Goal: Task Accomplishment & Management: Complete application form

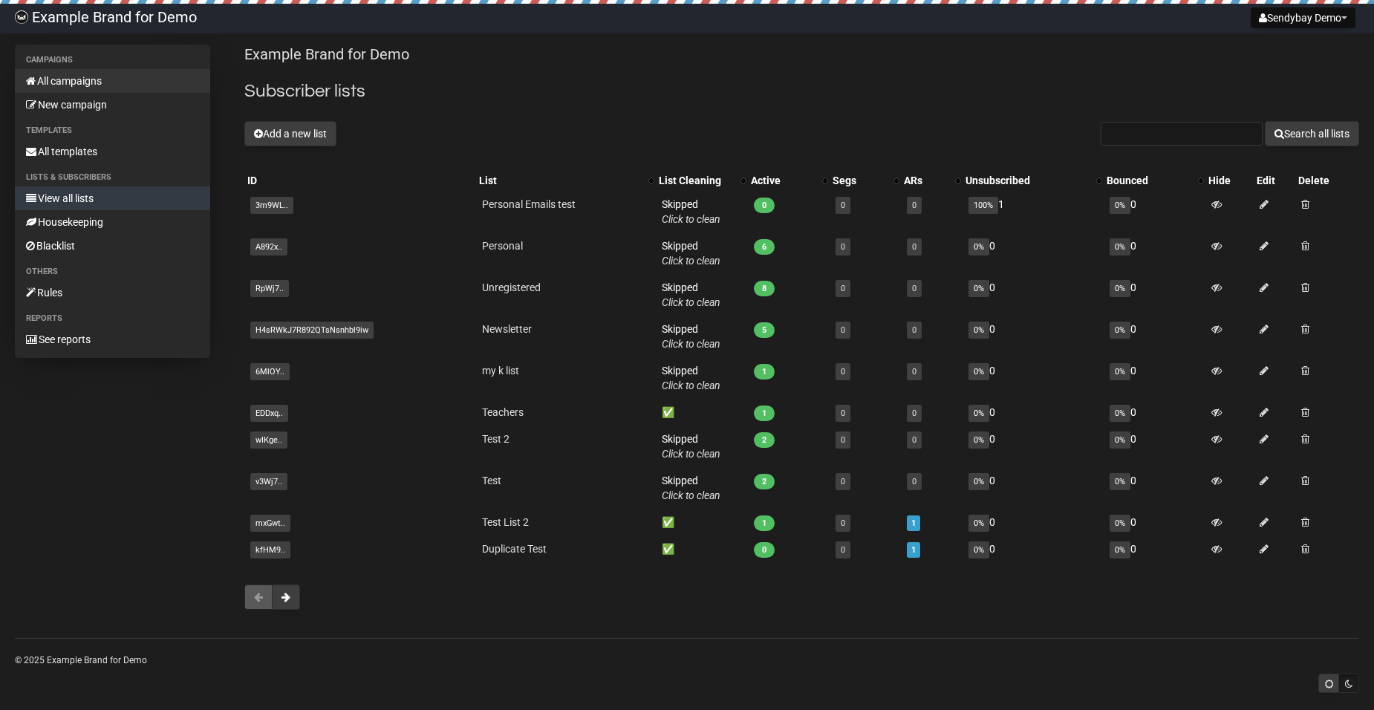
click at [67, 85] on link "All campaigns" at bounding box center [112, 81] width 195 height 24
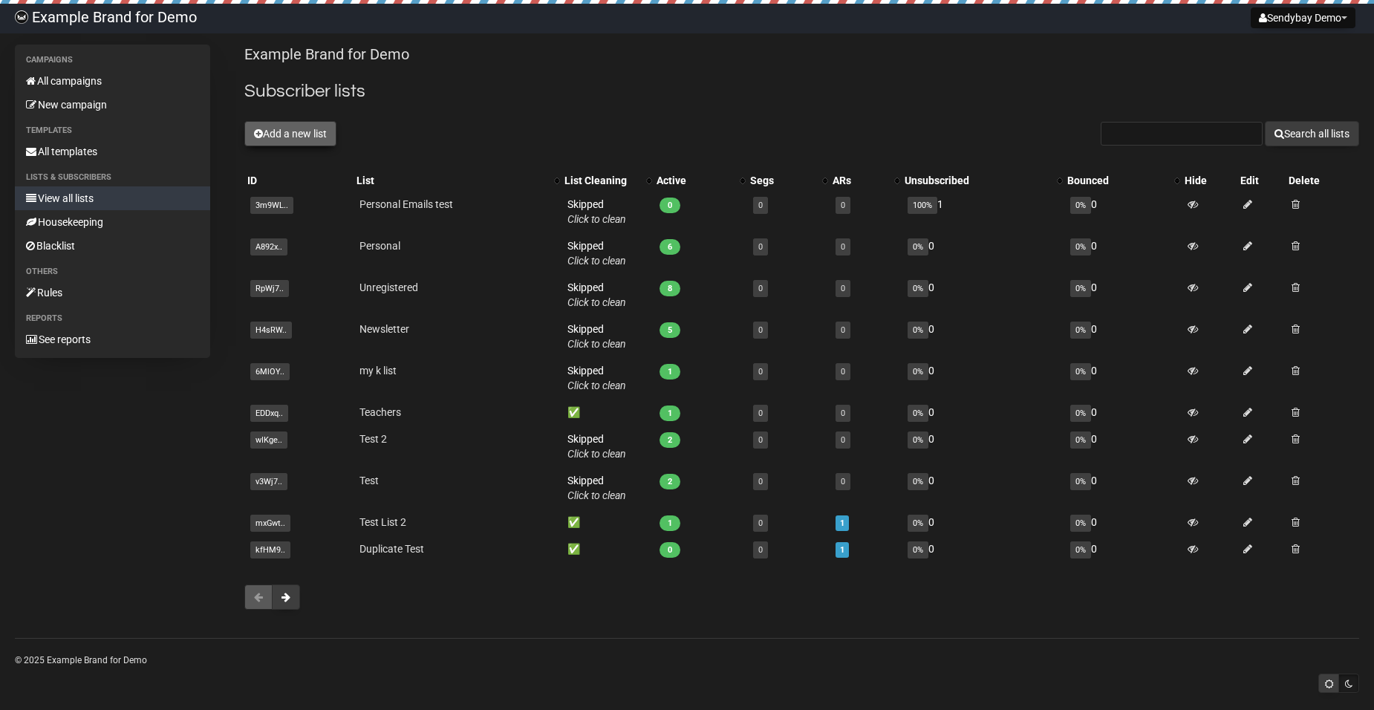
click at [285, 135] on button "Add a new list" at bounding box center [290, 133] width 92 height 25
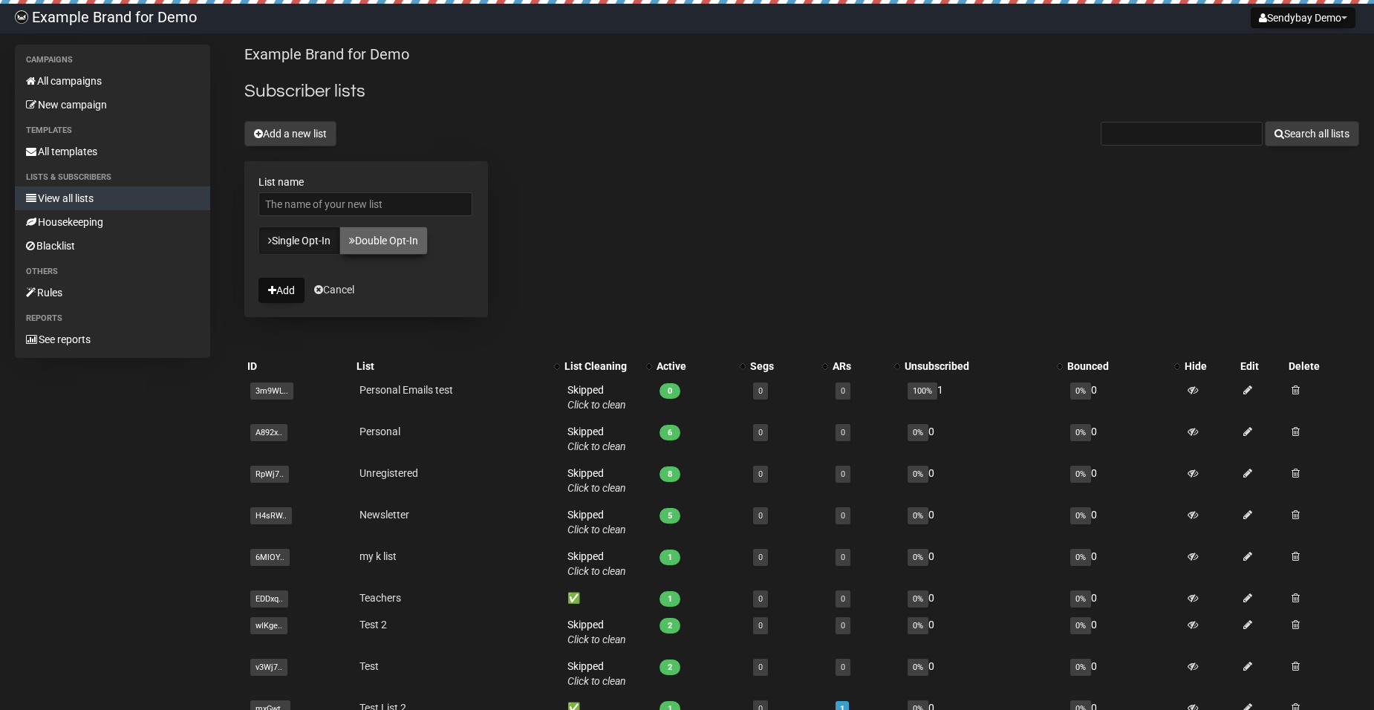
click at [388, 249] on link "Double Opt-In" at bounding box center [383, 240] width 88 height 28
click at [302, 242] on link "Single Opt-In" at bounding box center [299, 240] width 82 height 28
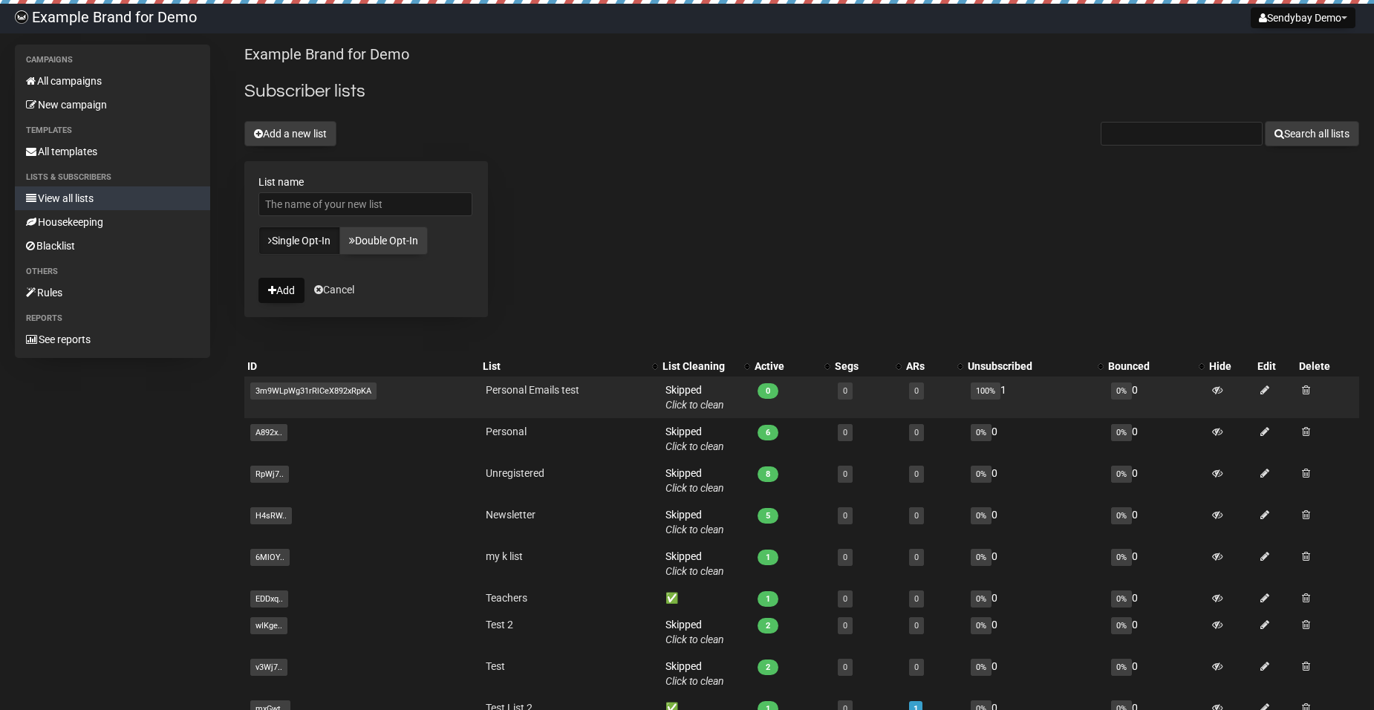
click at [268, 388] on span "3m9WLpWg31rRlCeX892xRpKA" at bounding box center [313, 390] width 126 height 17
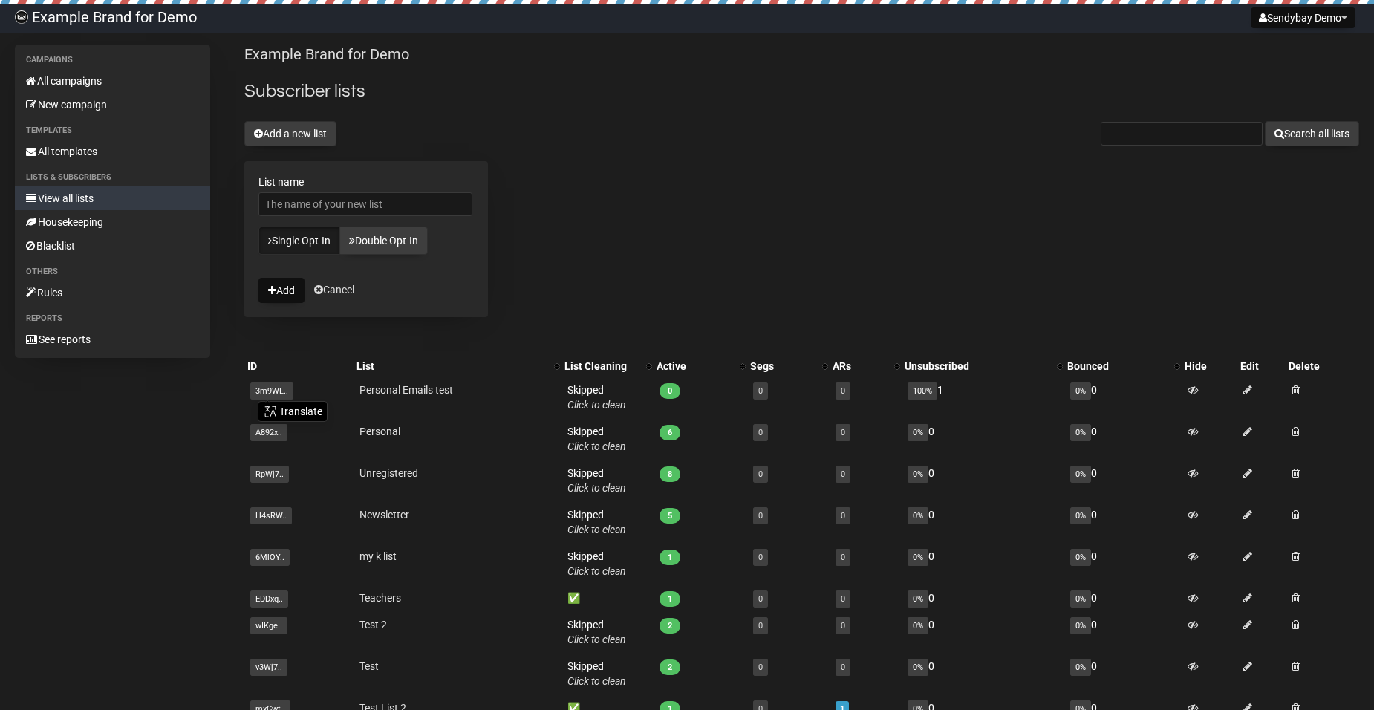
click at [893, 293] on div "Example Brand for Demo Subscriber lists Add a new list Search all lists List na…" at bounding box center [801, 428] width 1115 height 766
drag, startPoint x: 656, startPoint y: 255, endPoint x: 339, endPoint y: 195, distance: 322.0
click at [652, 252] on div "Example Brand for Demo Subscriber lists Add a new list Search all lists List na…" at bounding box center [801, 428] width 1115 height 766
click at [75, 150] on link "All templates" at bounding box center [112, 152] width 195 height 24
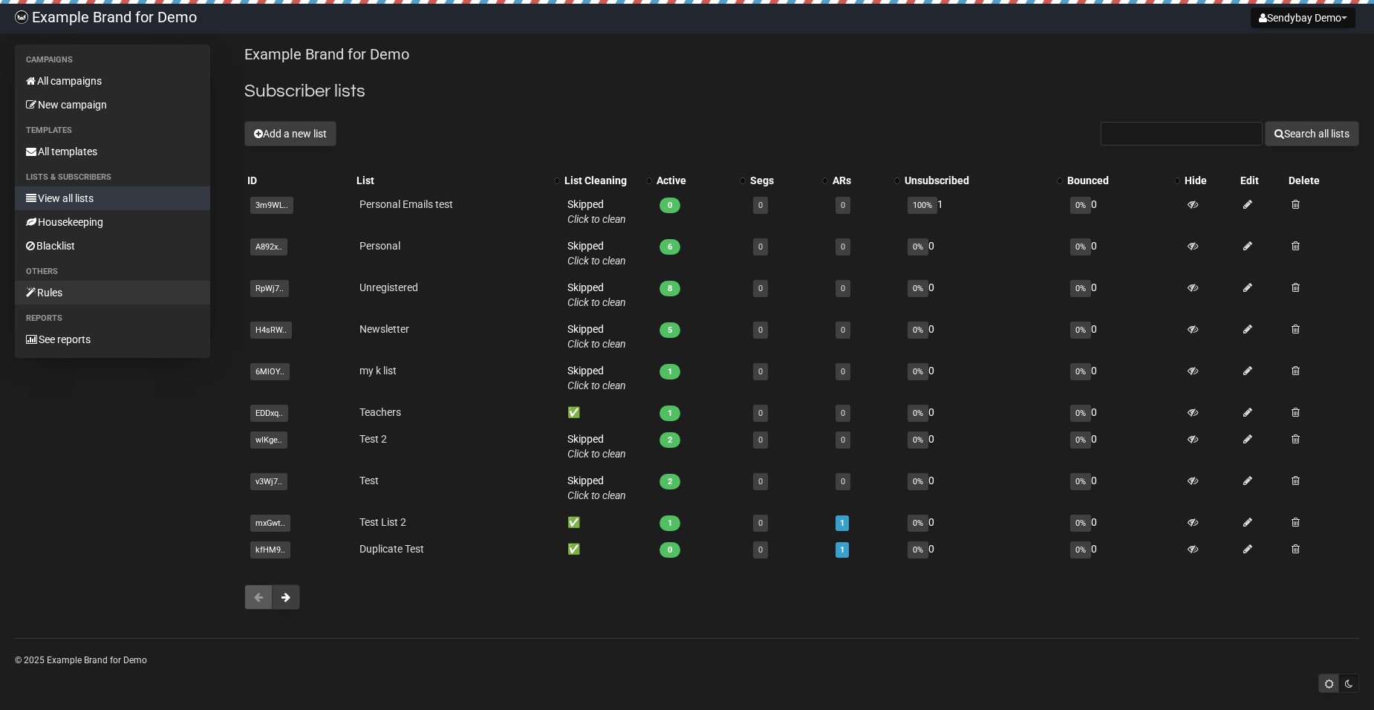
click at [80, 283] on link "Rules" at bounding box center [112, 293] width 195 height 24
click at [330, 120] on div "Example Brand for Demo Subscriber lists Add a new list Search all lists List na…" at bounding box center [801, 335] width 1115 height 580
click at [315, 138] on button "Add a new list" at bounding box center [290, 133] width 92 height 25
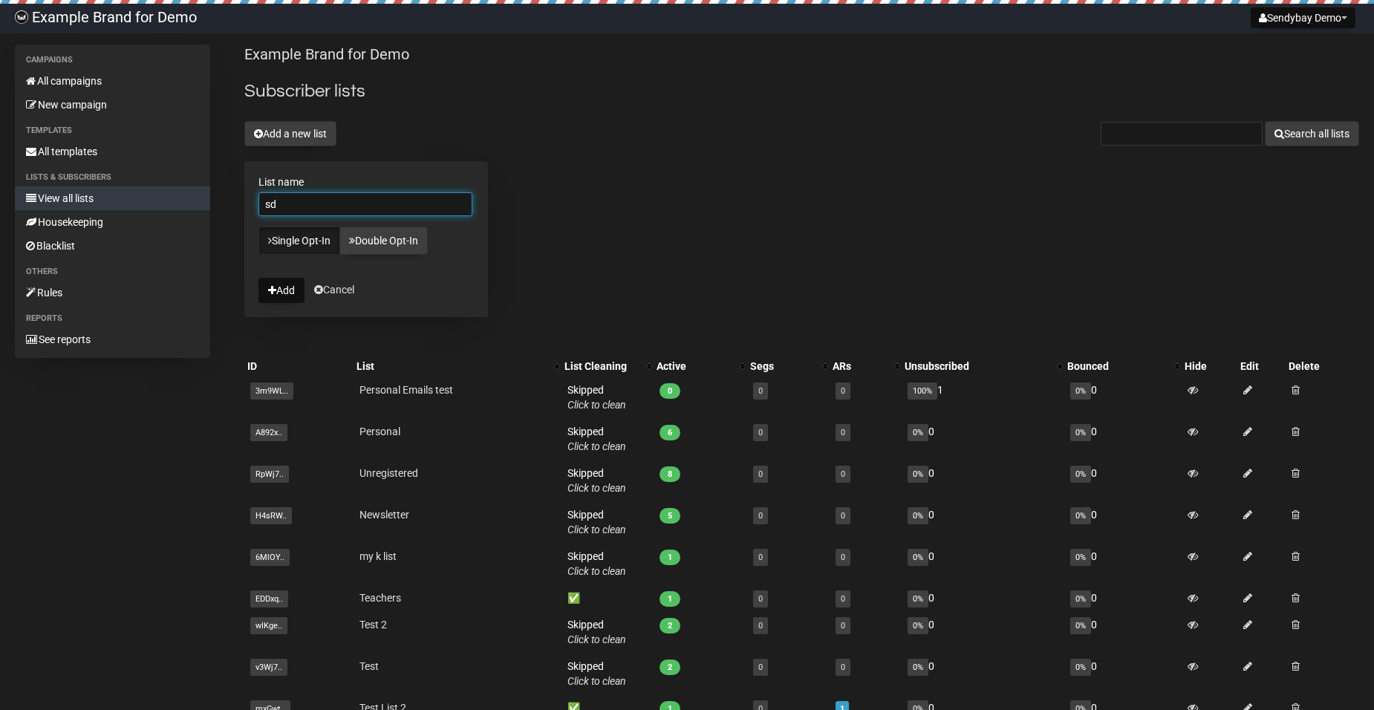
type input "s"
type input "geebee.calusay@2tradeasia.com"
click at [276, 297] on button "Add" at bounding box center [281, 290] width 46 height 25
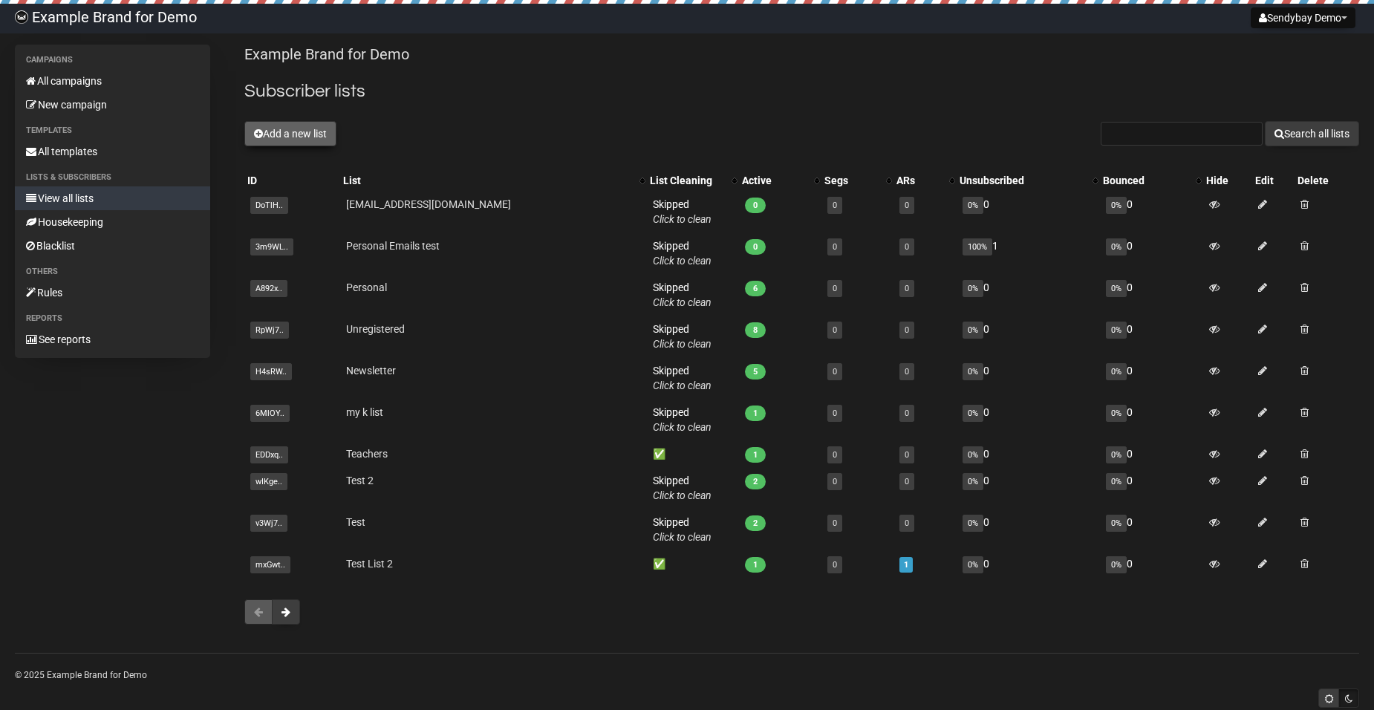
click at [312, 134] on button "Add a new list" at bounding box center [290, 133] width 92 height 25
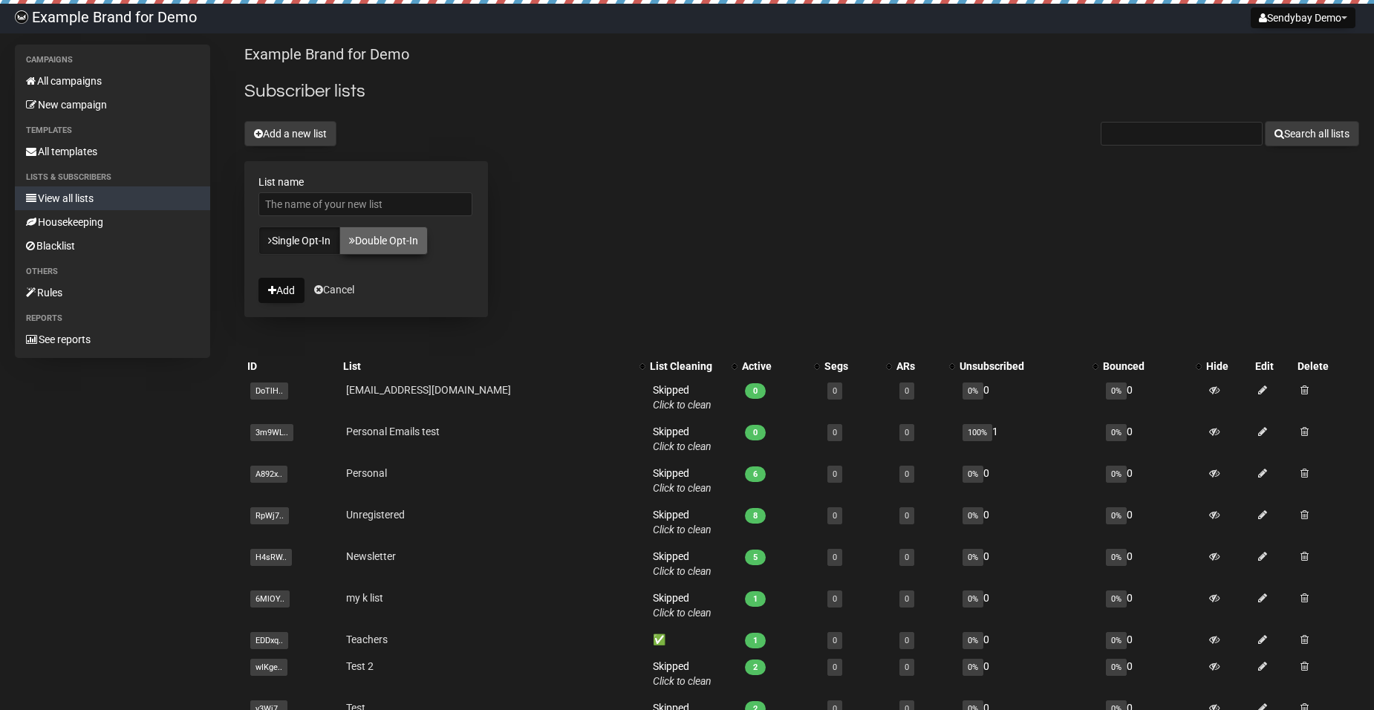
click at [403, 248] on link "Double Opt-In" at bounding box center [383, 240] width 88 height 28
click at [289, 290] on button "Add" at bounding box center [281, 290] width 46 height 25
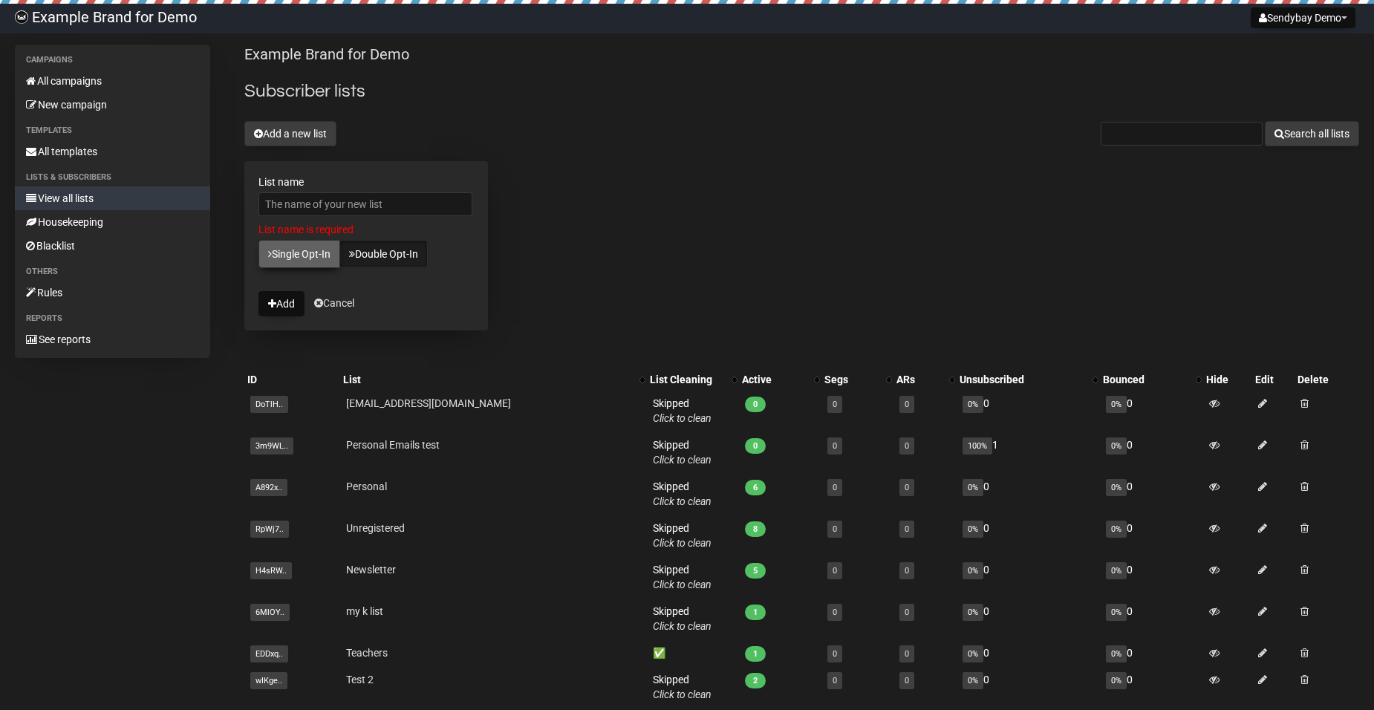
click at [322, 252] on link "Single Opt-In" at bounding box center [299, 254] width 82 height 28
click at [276, 308] on button "Add" at bounding box center [281, 303] width 46 height 25
click at [335, 201] on input "List name" at bounding box center [365, 204] width 214 height 24
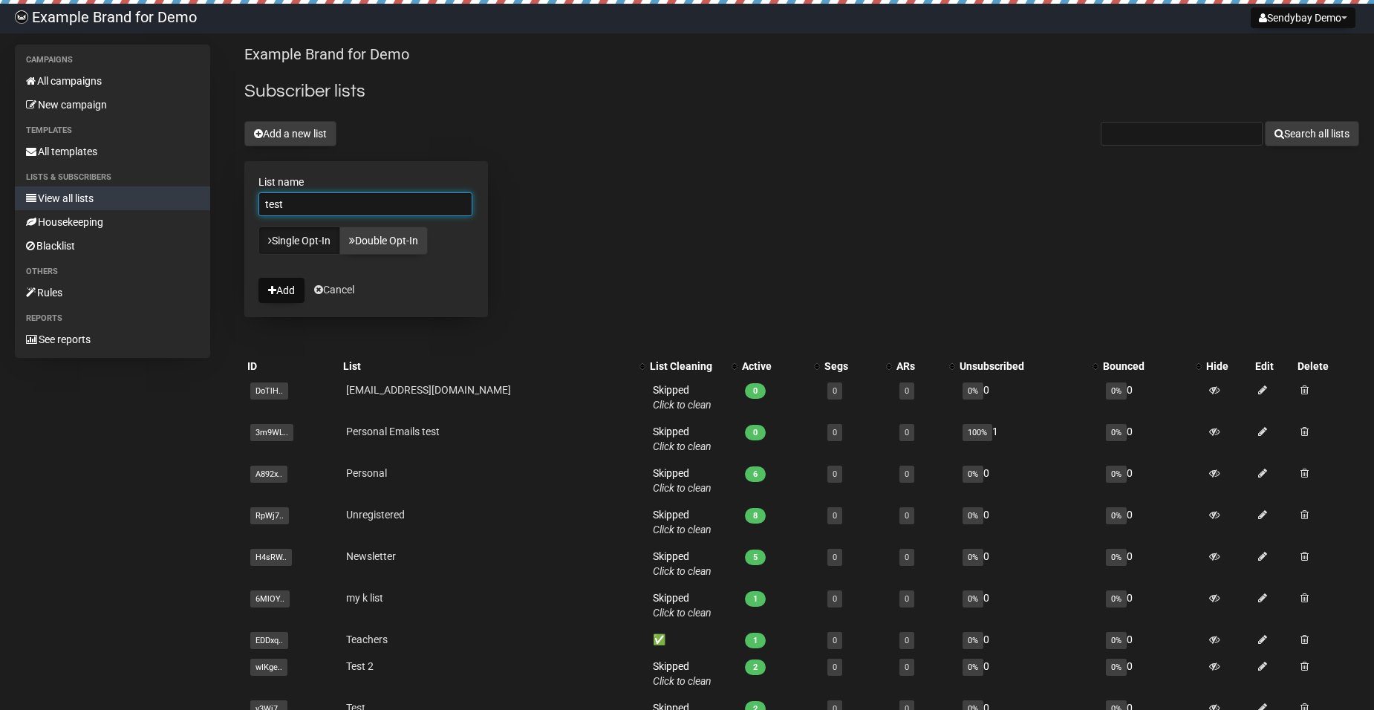
type input "test"
click at [295, 247] on link "Single Opt-In" at bounding box center [299, 240] width 82 height 28
click at [287, 288] on button "Add" at bounding box center [281, 290] width 46 height 25
